Goal: Transaction & Acquisition: Purchase product/service

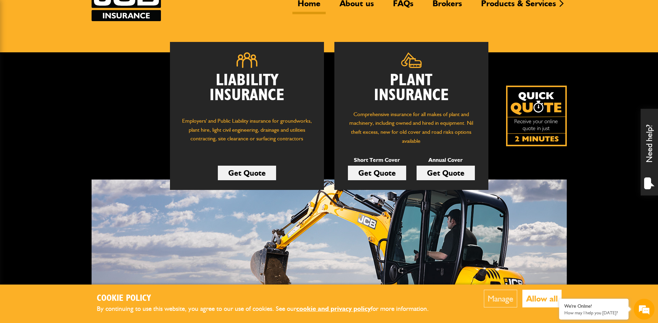
scroll to position [69, 0]
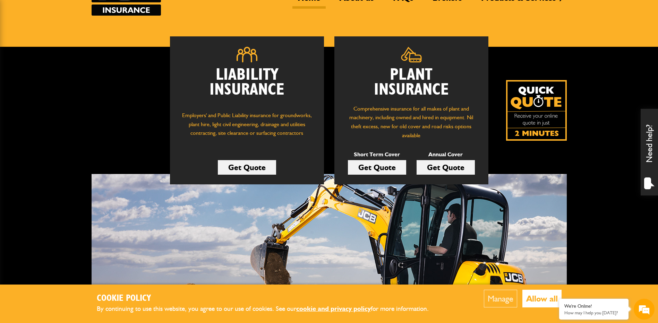
click at [455, 168] on link "Get Quote" at bounding box center [446, 167] width 58 height 15
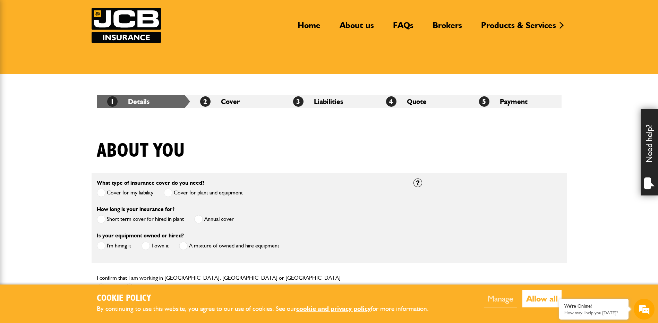
scroll to position [139, 0]
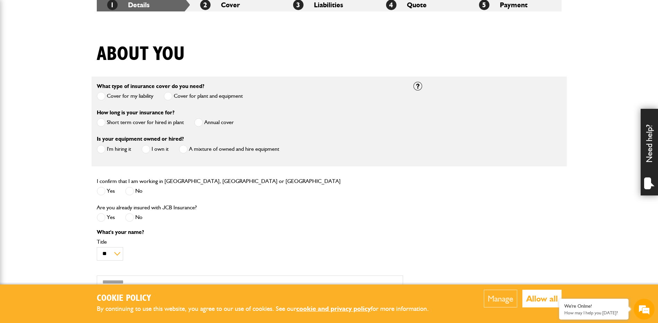
click at [104, 96] on span at bounding box center [101, 96] width 9 height 9
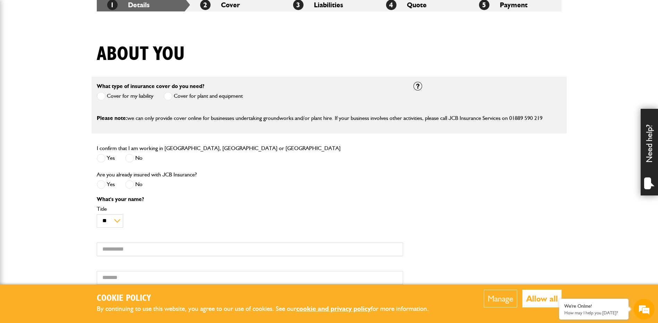
click at [166, 96] on span at bounding box center [168, 96] width 9 height 9
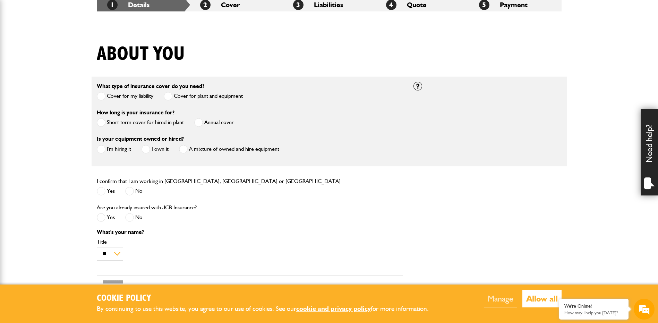
scroll to position [0, 0]
click at [202, 122] on span at bounding box center [198, 122] width 9 height 9
click at [98, 192] on span at bounding box center [101, 191] width 9 height 9
click at [146, 149] on span at bounding box center [146, 149] width 9 height 9
click at [128, 218] on span at bounding box center [129, 217] width 9 height 9
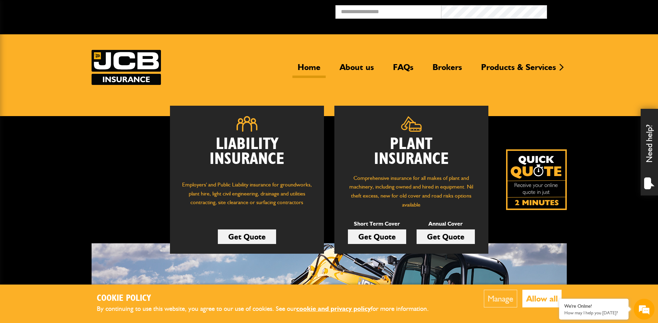
click at [541, 298] on button "Allow all" at bounding box center [542, 299] width 39 height 18
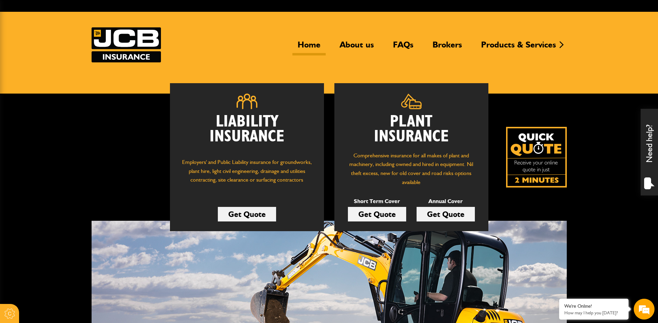
scroll to position [35, 0]
